Goal: Task Accomplishment & Management: Manage account settings

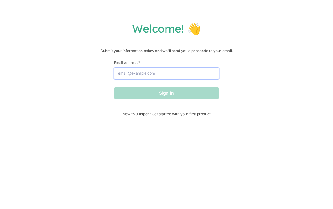
click at [180, 74] on input "Email Address *" at bounding box center [166, 73] width 105 height 12
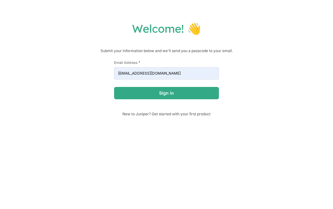
click at [188, 94] on button "Sign in" at bounding box center [166, 93] width 105 height 12
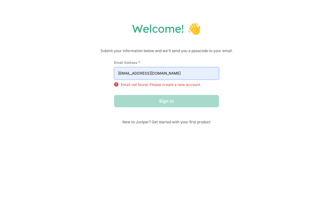
click at [195, 79] on input "[EMAIL_ADDRESS][DOMAIN_NAME]" at bounding box center [166, 73] width 105 height 12
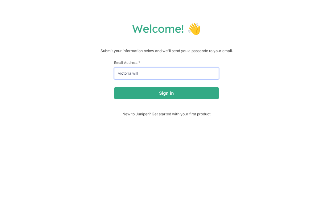
type input "victoria.wil"
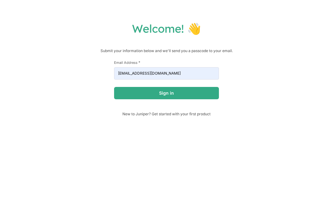
click at [191, 97] on button "Sign in" at bounding box center [166, 93] width 105 height 12
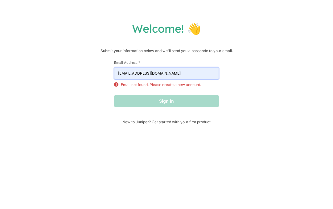
click at [200, 75] on input "[EMAIL_ADDRESS][DOMAIN_NAME]" at bounding box center [166, 73] width 105 height 12
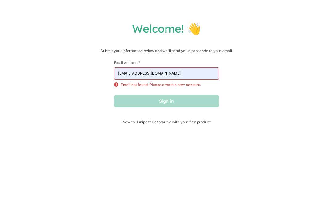
click at [263, 65] on div "Welcome! 👋 Submit your information below and we'll send you a passcode to your …" at bounding box center [166, 73] width 321 height 103
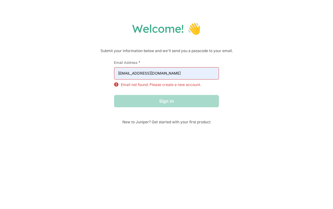
click at [188, 105] on div "Sign in" at bounding box center [166, 101] width 105 height 12
click at [197, 80] on input "[EMAIL_ADDRESS][DOMAIN_NAME]" at bounding box center [166, 73] width 105 height 12
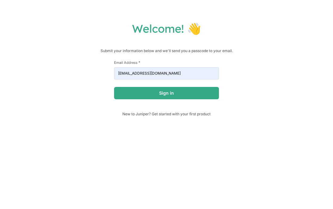
click at [185, 99] on button "Sign in" at bounding box center [166, 93] width 105 height 12
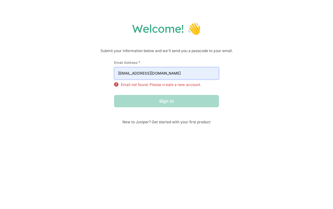
click at [197, 75] on input "[EMAIL_ADDRESS][DOMAIN_NAME]" at bounding box center [166, 73] width 105 height 12
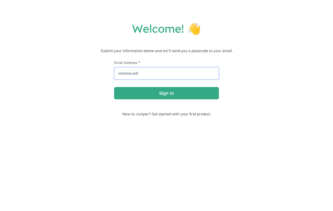
type input "victoria.wil"
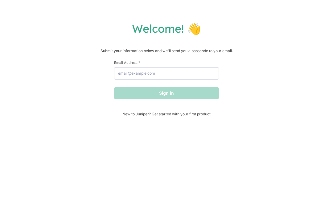
type input "[EMAIL_ADDRESS][PERSON_NAME][DOMAIN_NAME]"
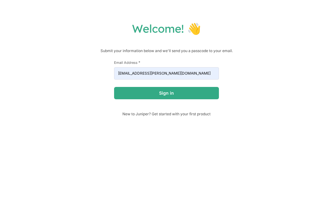
click at [192, 93] on button "Sign in" at bounding box center [166, 93] width 105 height 12
